Goal: Task Accomplishment & Management: Complete application form

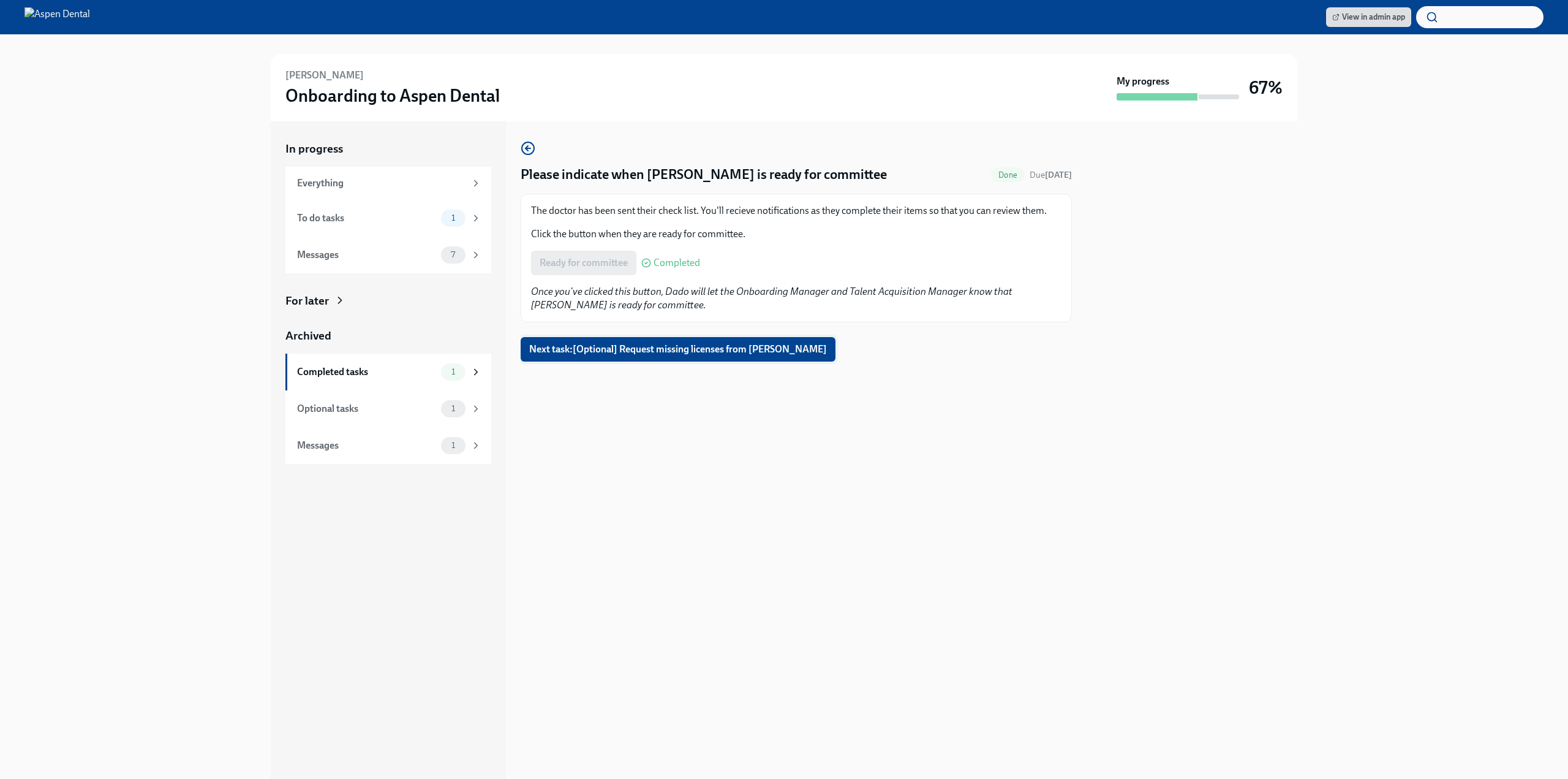
click at [691, 361] on button "Next task : [Optional] Request missing licenses from Neha Khan" at bounding box center [678, 349] width 315 height 24
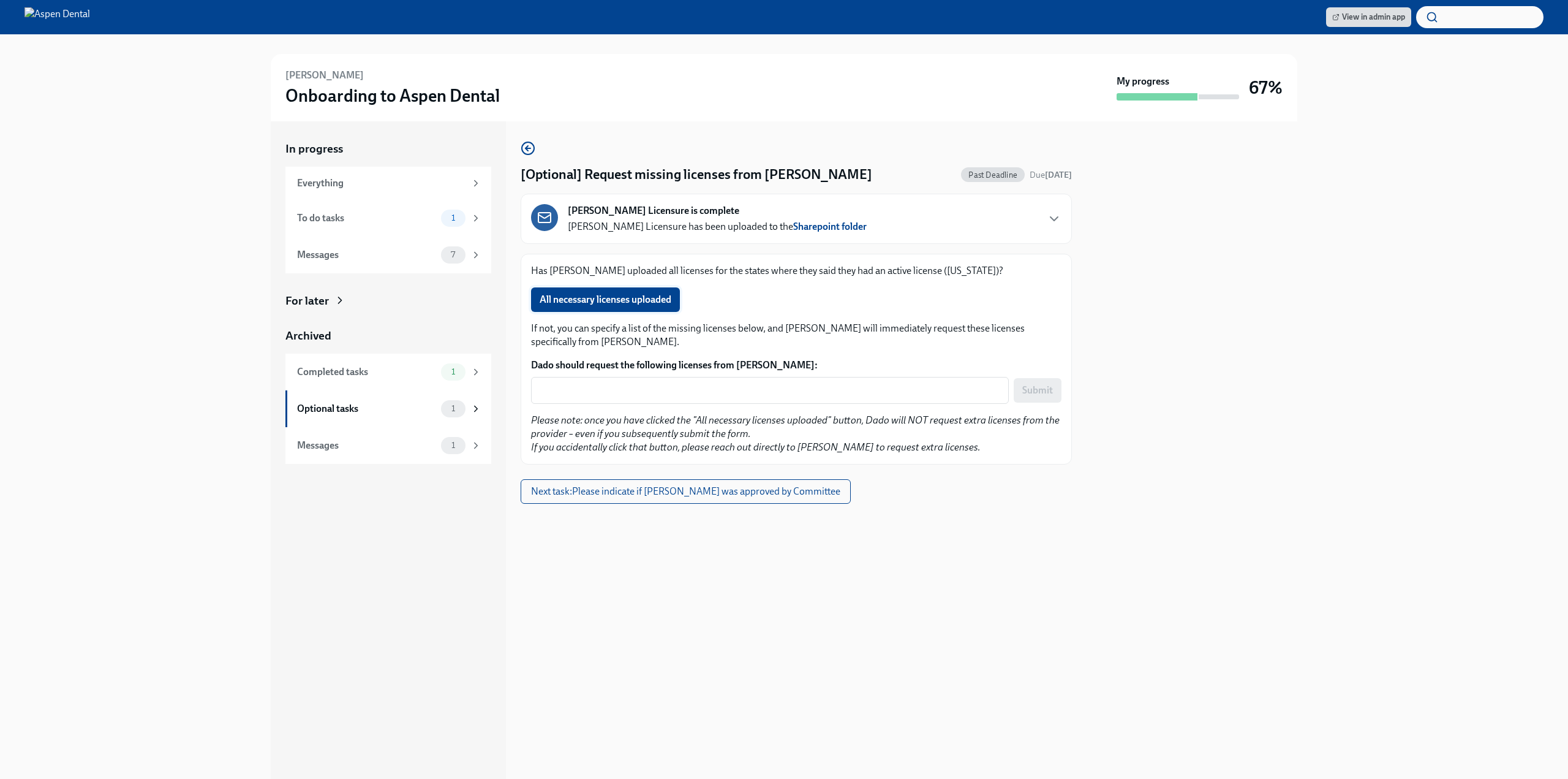
click at [630, 305] on span "All necessary licenses uploaded" at bounding box center [605, 300] width 131 height 12
